Goal: Task Accomplishment & Management: Manage account settings

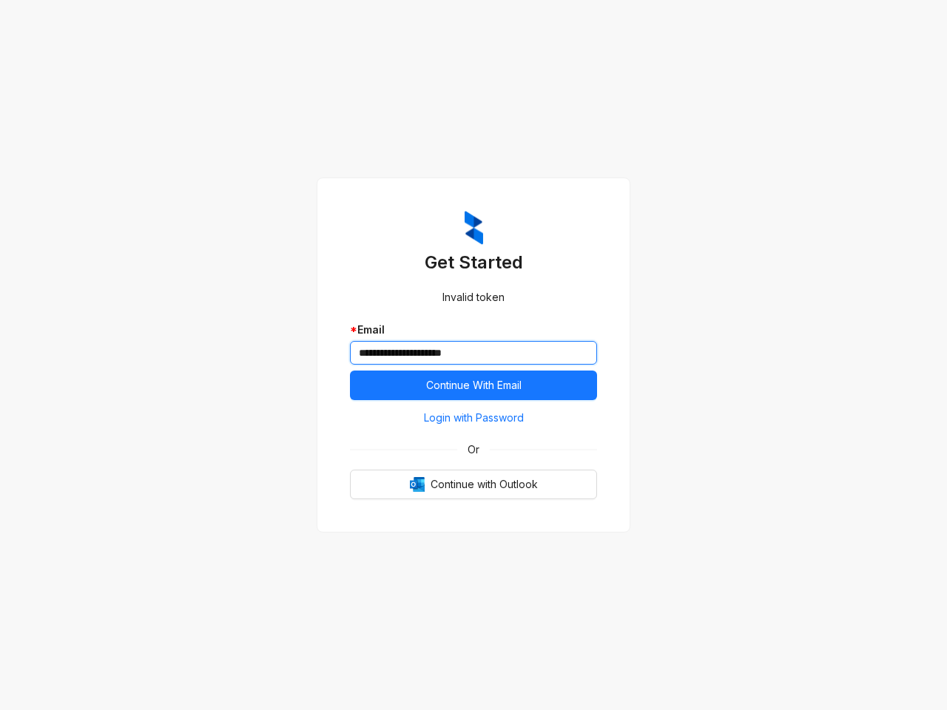
click at [473, 355] on input "**********" at bounding box center [473, 353] width 247 height 24
click at [473, 385] on span "Continue With Email" at bounding box center [473, 385] width 95 height 16
click at [473, 418] on span "Login with Password" at bounding box center [474, 418] width 100 height 16
click at [473, 458] on span "Or" at bounding box center [473, 450] width 33 height 16
